Goal: Transaction & Acquisition: Purchase product/service

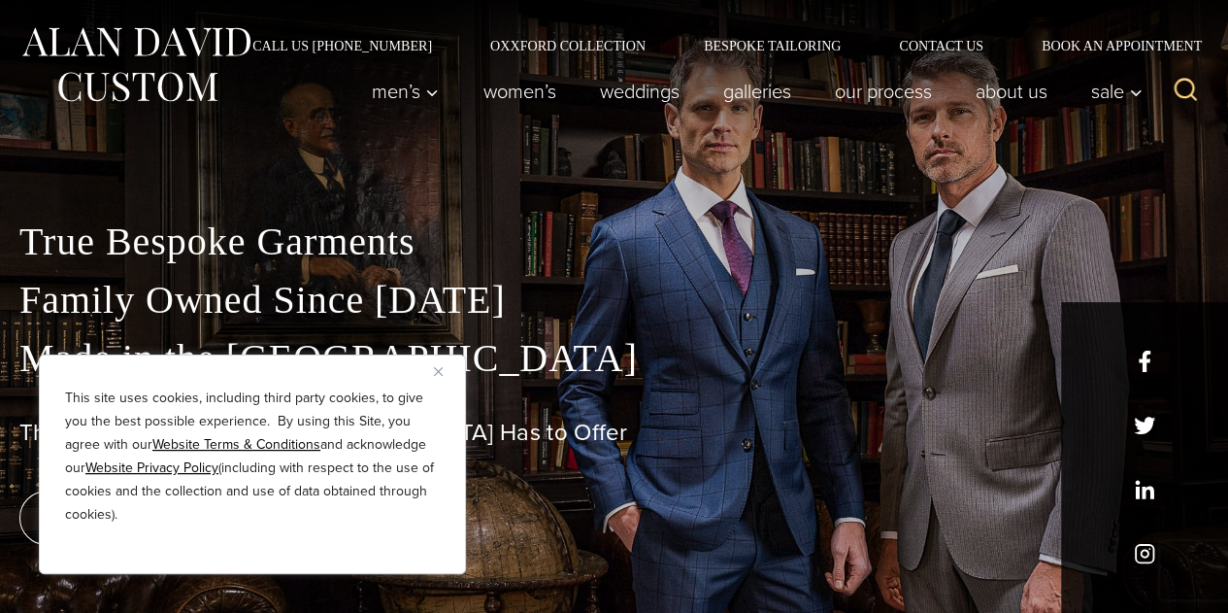
click at [439, 374] on img "Close" at bounding box center [438, 371] width 9 height 9
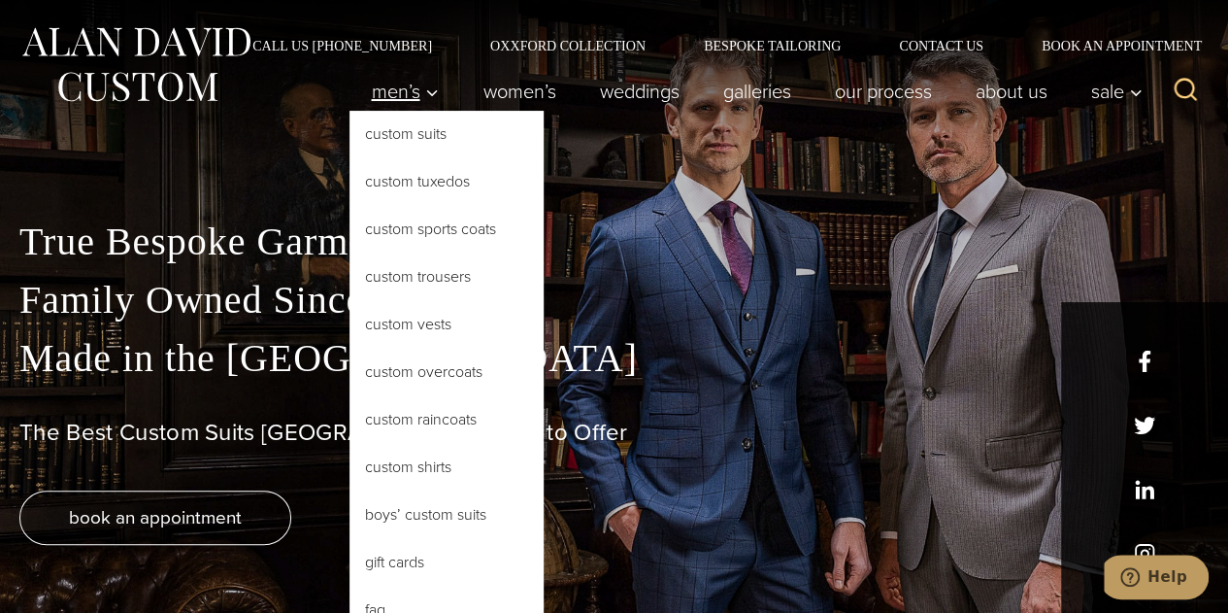
click at [392, 111] on link "Custom Suits" at bounding box center [446, 134] width 194 height 47
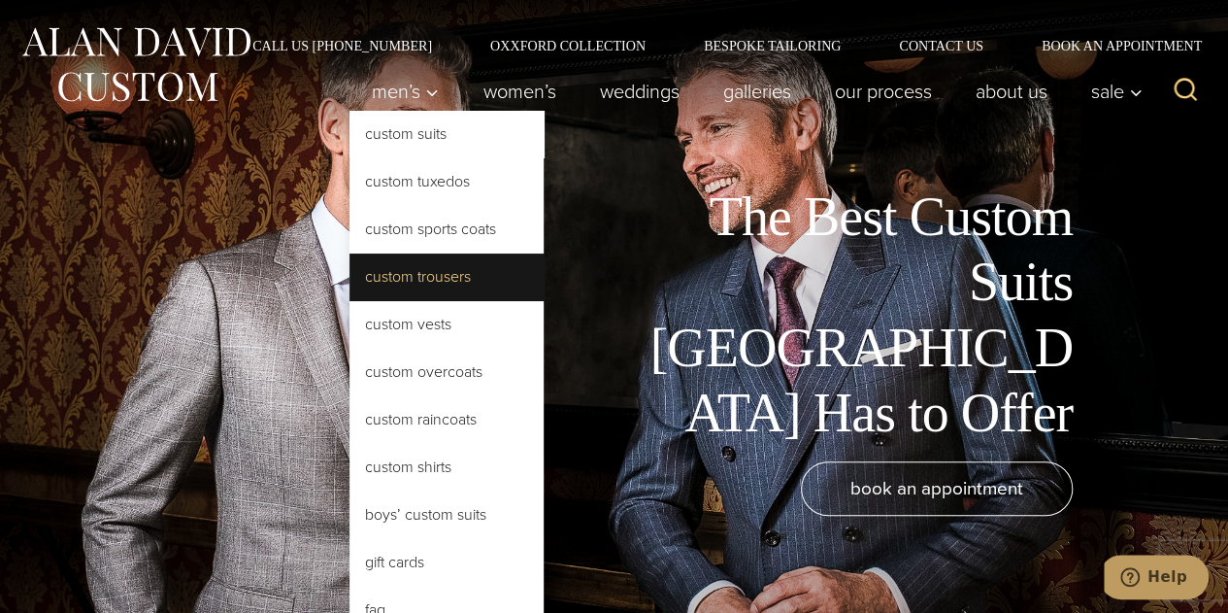
click at [461, 280] on link "Custom Trousers" at bounding box center [446, 276] width 194 height 47
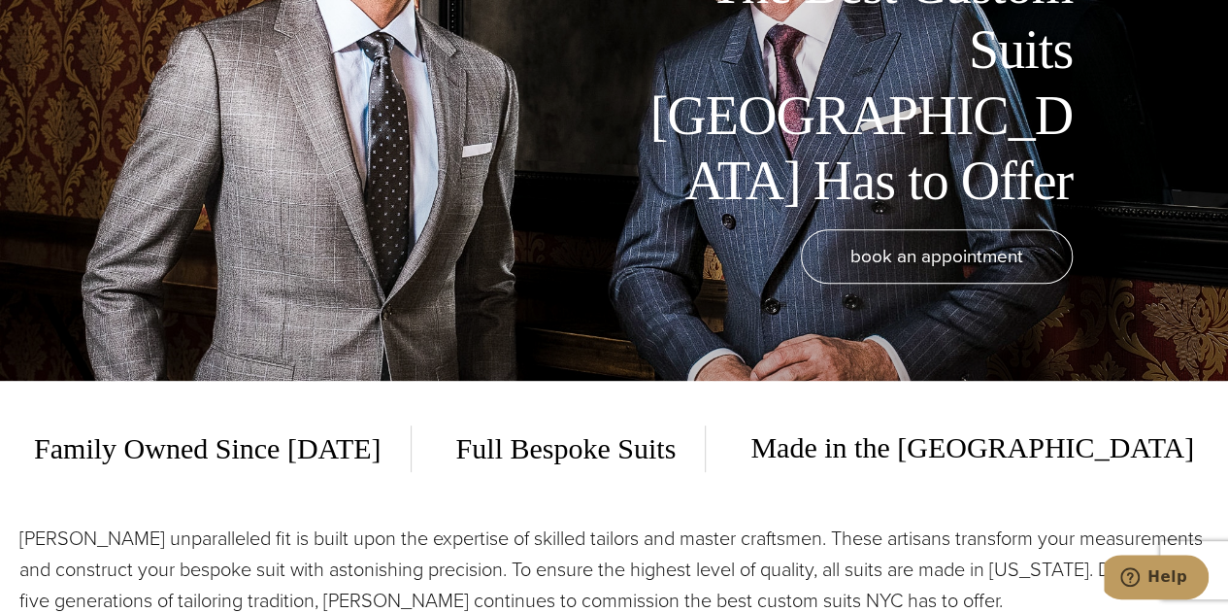
scroll to position [238, 0]
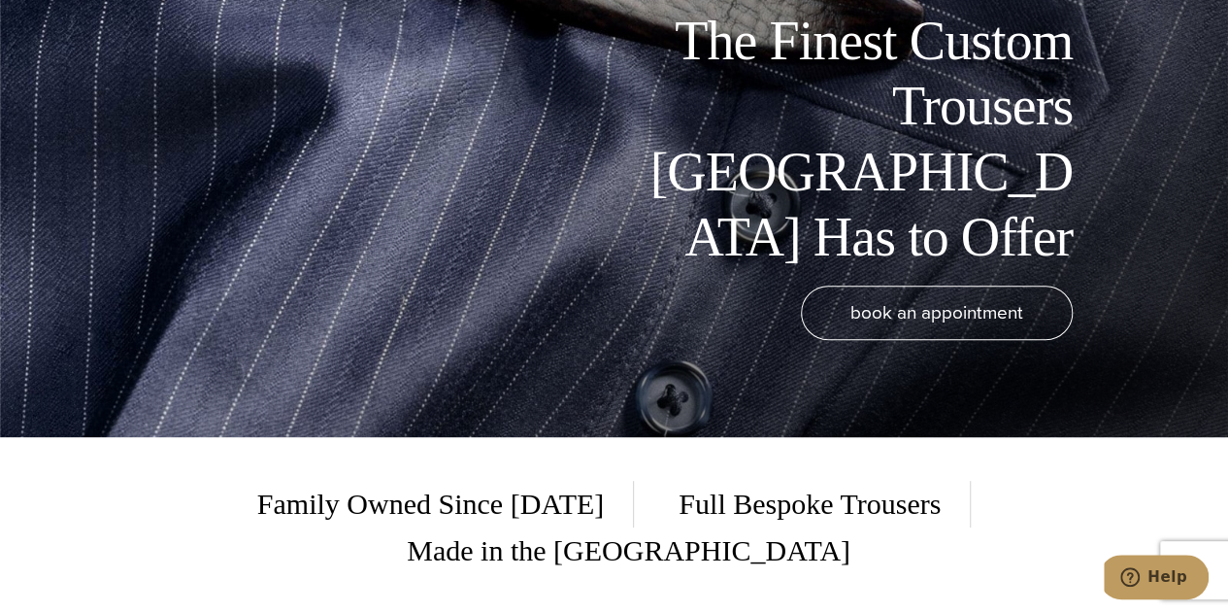
scroll to position [116, 0]
